Goal: Task Accomplishment & Management: Manage account settings

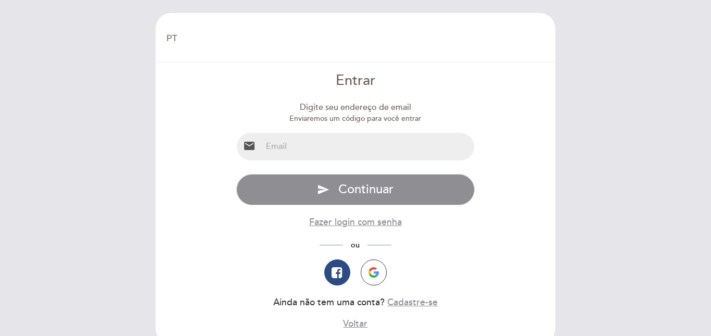
select select "pt"
click at [381, 273] on button "button" at bounding box center [374, 272] width 26 height 26
click at [375, 268] on img "button" at bounding box center [374, 272] width 10 height 10
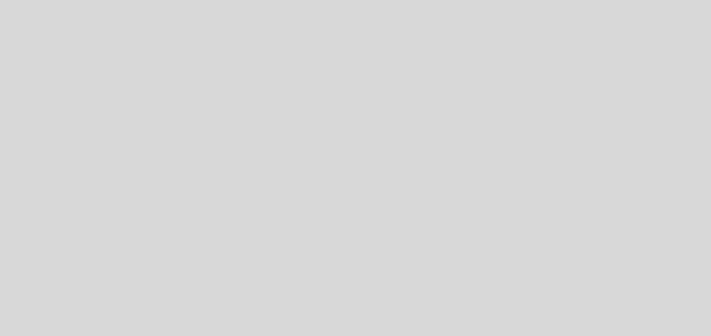
select select "pt"
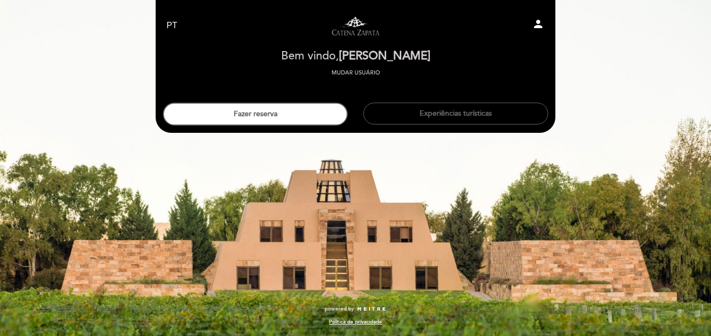
click at [537, 27] on icon "person" at bounding box center [538, 24] width 12 height 12
select select "pt"
